Goal: Task Accomplishment & Management: Use online tool/utility

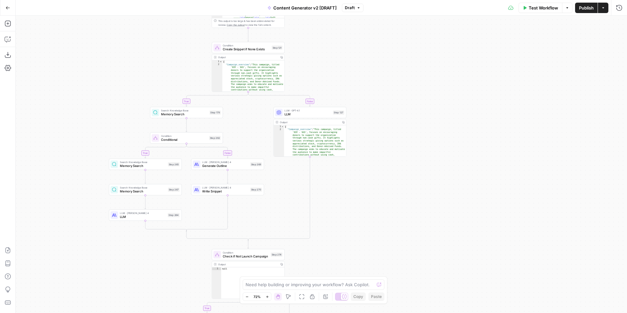
click at [7, 9] on icon "button" at bounding box center [8, 8] width 5 height 5
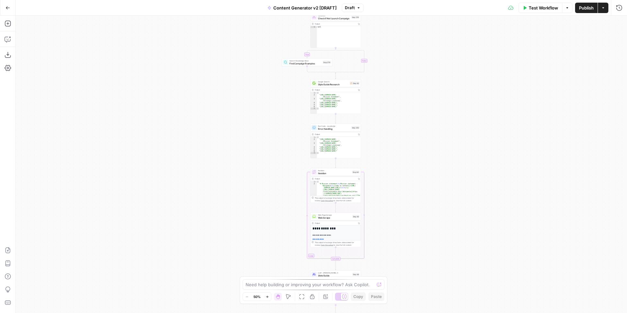
click at [10, 6] on button "Go Back" at bounding box center [8, 8] width 12 height 12
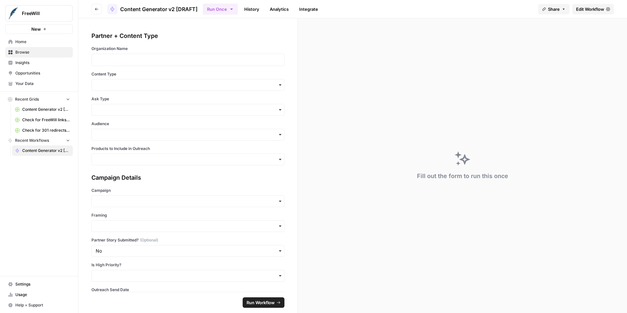
click at [42, 150] on span "Content Generator v2 [DRAFT]" at bounding box center [46, 151] width 48 height 6
click at [32, 51] on span "Browse" at bounding box center [42, 52] width 55 height 6
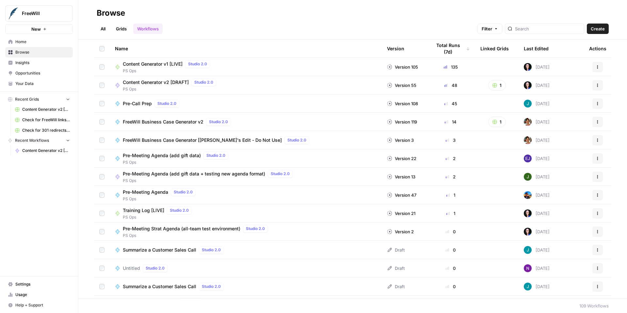
click at [167, 82] on span "Content Generator v2 [DRAFT]" at bounding box center [156, 82] width 66 height 7
